Goal: Transaction & Acquisition: Purchase product/service

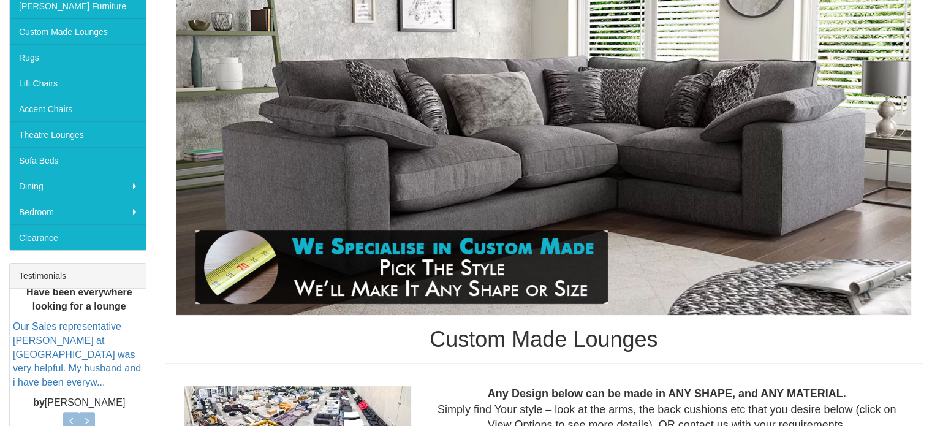
scroll to position [123, 0]
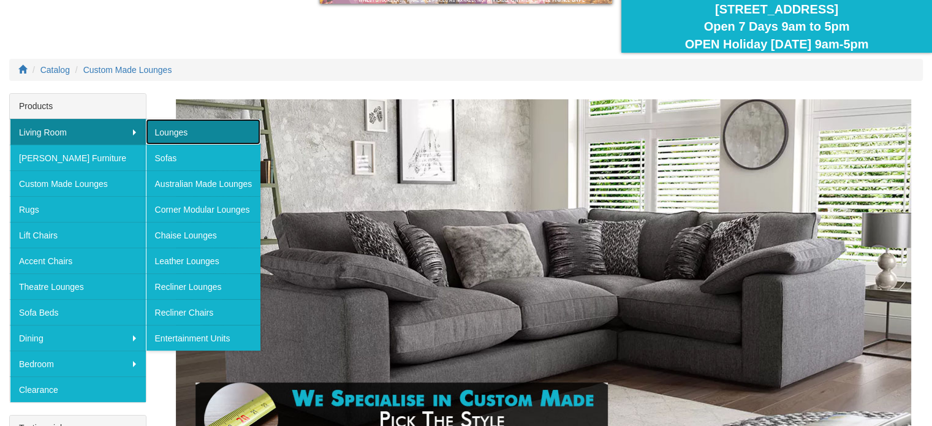
click at [168, 127] on link "Lounges" at bounding box center [203, 132] width 115 height 26
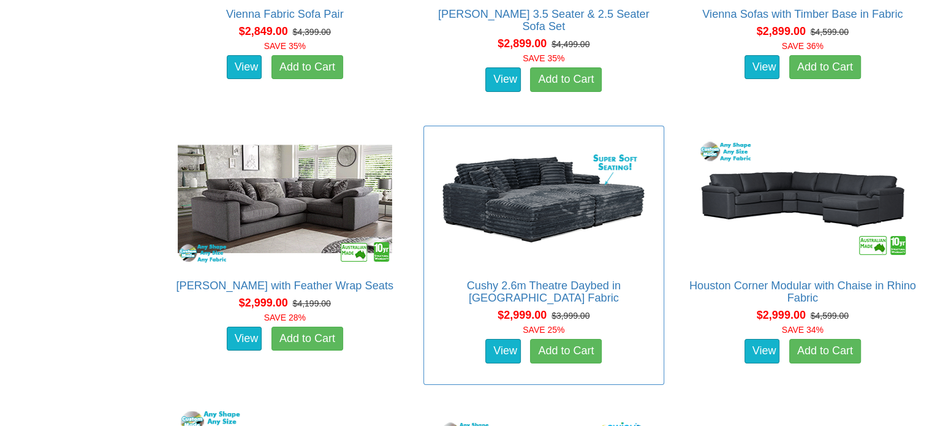
scroll to position [4474, 0]
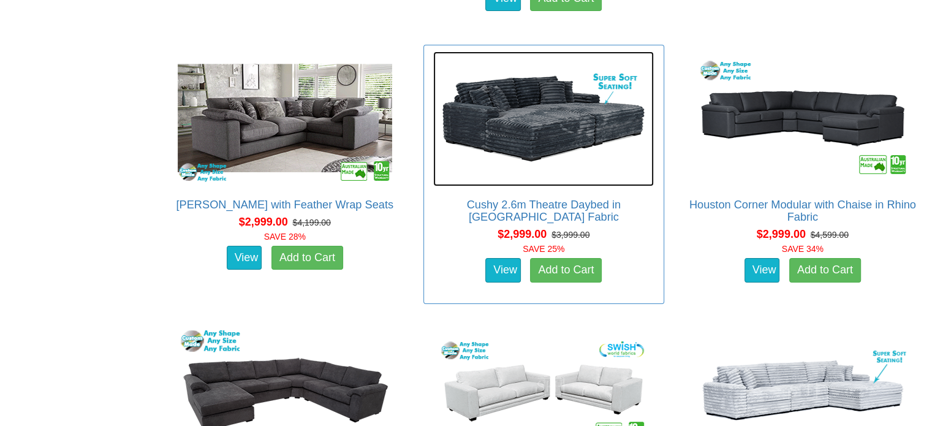
click at [585, 85] on img at bounding box center [543, 118] width 221 height 135
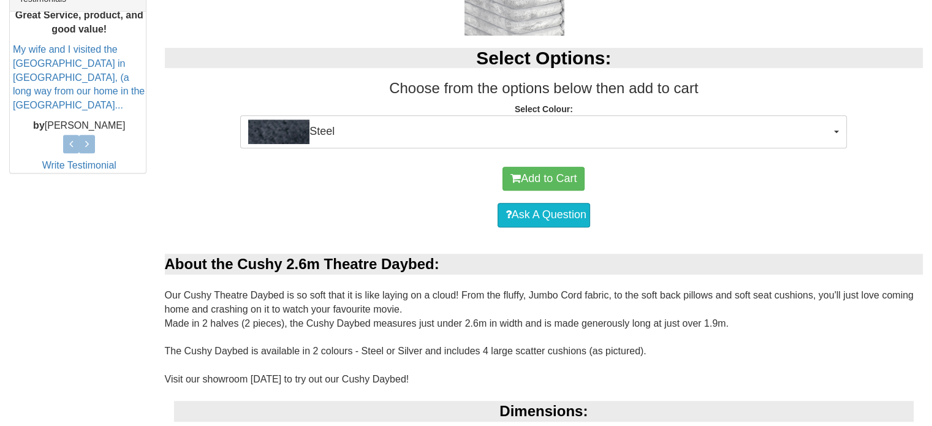
scroll to position [490, 0]
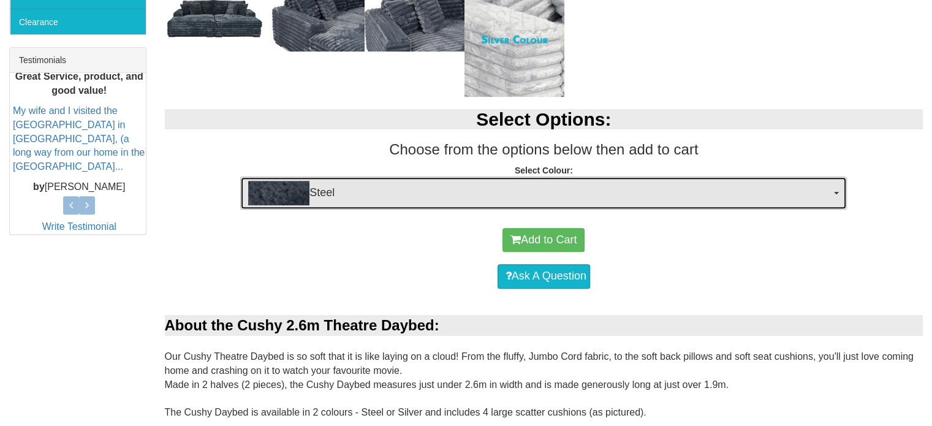
click at [453, 188] on span "Steel" at bounding box center [539, 193] width 583 height 25
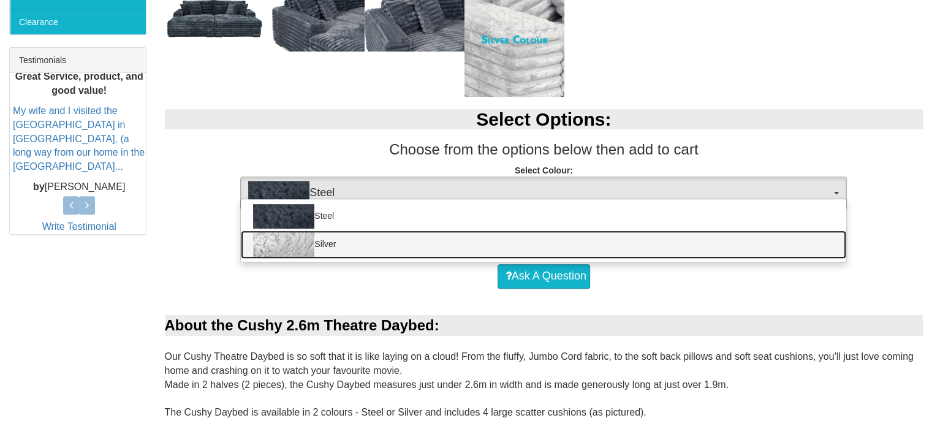
click at [446, 249] on link "Silver" at bounding box center [543, 244] width 605 height 28
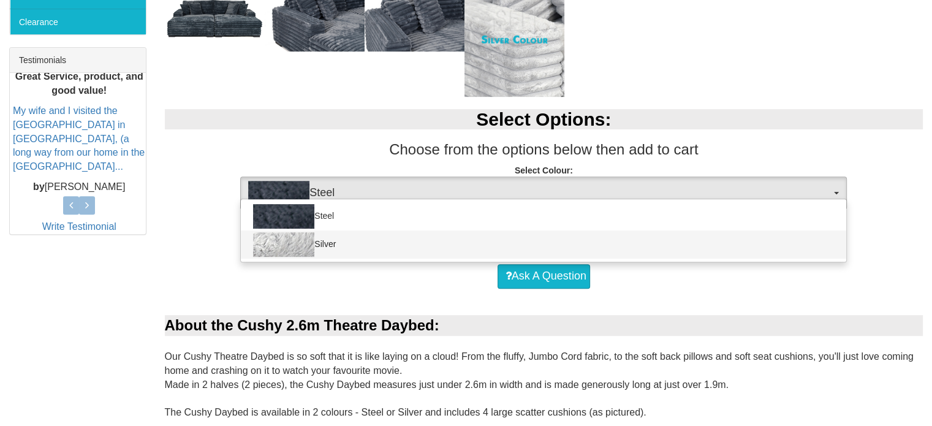
select select "1493"
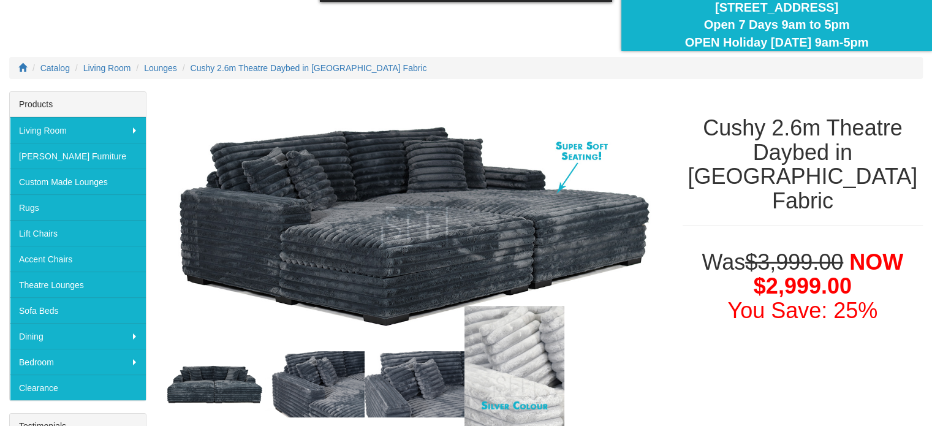
scroll to position [123, 0]
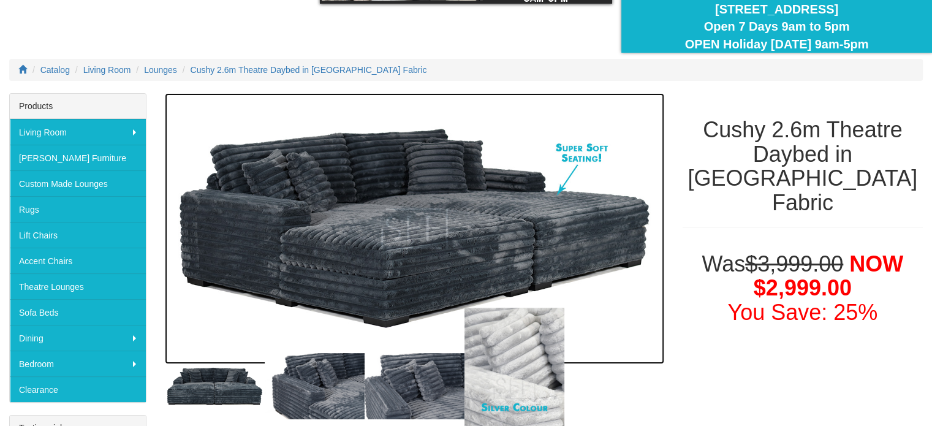
click at [430, 224] on img at bounding box center [414, 228] width 499 height 270
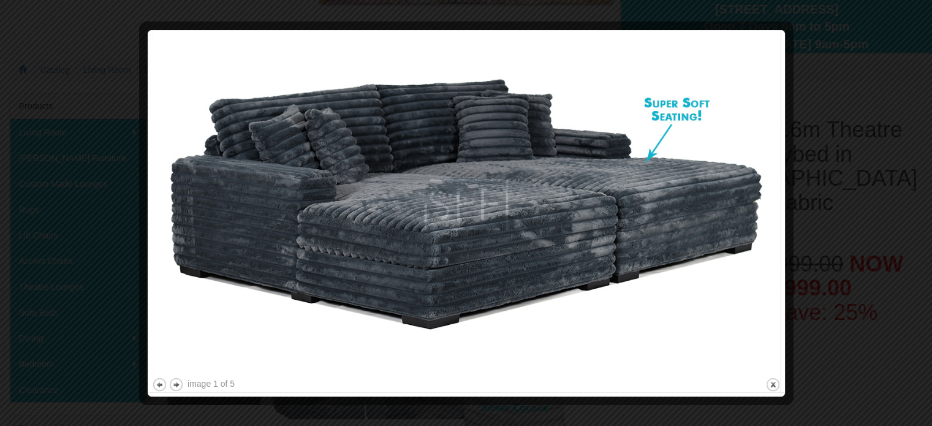
click at [772, 247] on img at bounding box center [466, 204] width 629 height 341
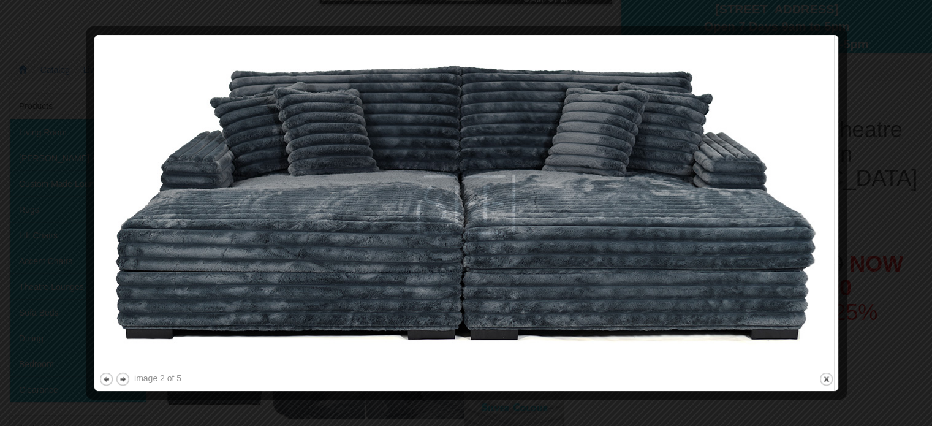
click at [742, 211] on img at bounding box center [466, 204] width 735 height 330
